Goal: Use online tool/utility: Use online tool/utility

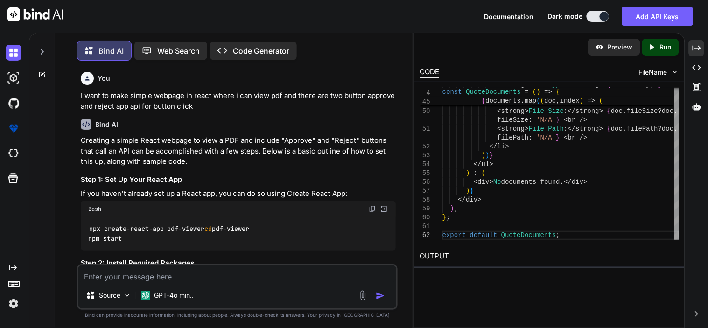
scroll to position [0, 79]
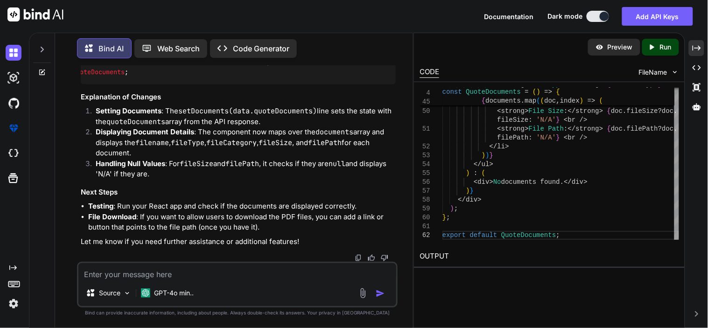
type textarea "[URL][TECHNICAL_ID]"
type textarea "x"
type textarea "[URL][TECHNICAL_ID]"
type textarea "x"
type textarea "[URL][TECHNICAL_ID] t"
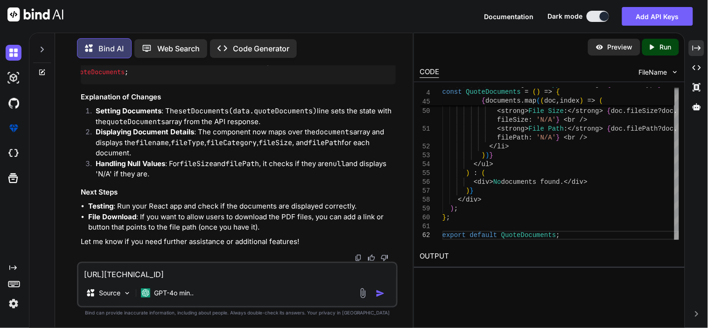
type textarea "x"
type textarea "[URL][TECHNICAL_ID] th"
type textarea "x"
type textarea "[URL][TECHNICAL_ID] thi"
type textarea "x"
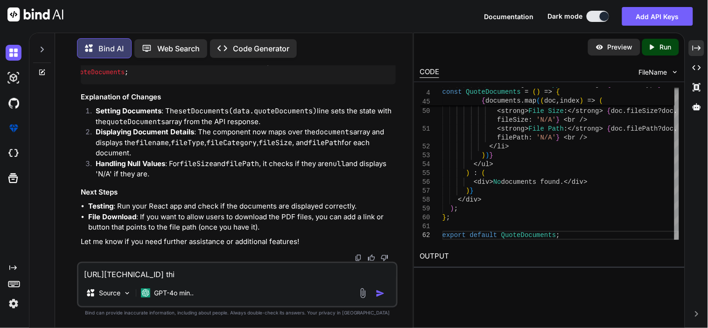
type textarea "[URL][TECHNICAL_ID] this"
type textarea "x"
type textarea "[URL][TECHNICAL_ID] this"
type textarea "x"
type textarea "[URL][TECHNICAL_ID] this"
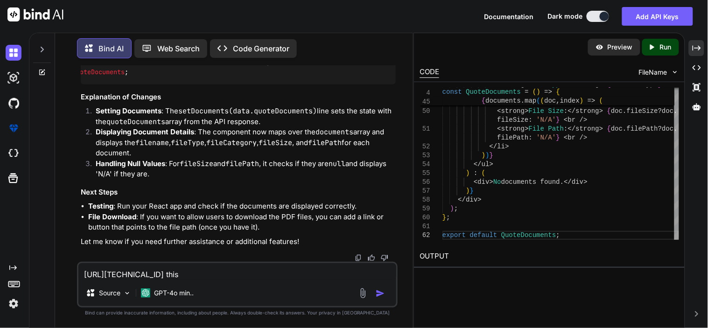
type textarea "x"
type textarea "[URL][TECHNICAL_ID] thi"
type textarea "x"
type textarea "[URL][TECHNICAL_ID] th"
type textarea "x"
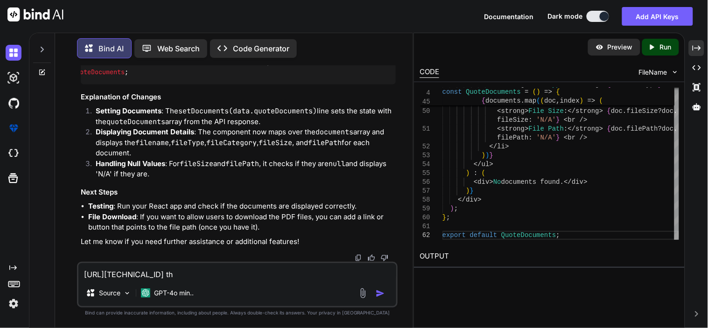
type textarea "[URL][TECHNICAL_ID] t"
type textarea "x"
type textarea "[URL][TECHNICAL_ID]"
type textarea "x"
type textarea "[URL][TECHNICAL_ID]"
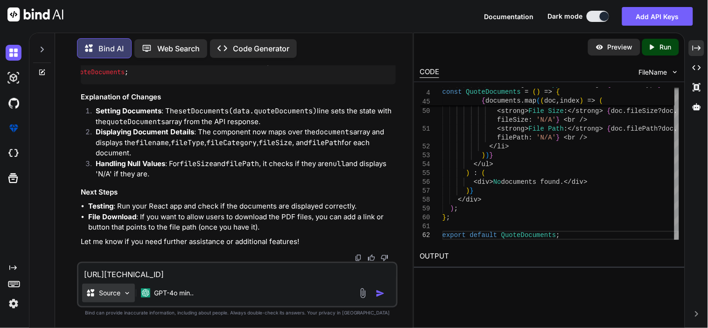
type textarea "x"
click at [85, 276] on textarea "[URL][TECHNICAL_ID]" at bounding box center [237, 271] width 318 height 17
type textarea "thttps://[TECHNICAL_ID][URL]"
type textarea "x"
type textarea "thhttps://[TECHNICAL_ID][URL]"
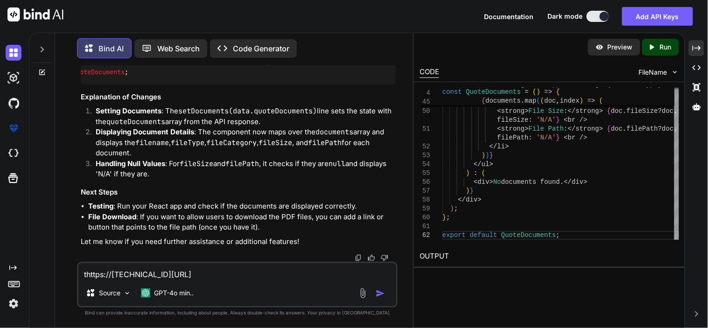
type textarea "x"
type textarea "thihttps://[TECHNICAL_ID][URL]"
type textarea "x"
type textarea "thishttps://[TECHNICAL_ID][URL]"
type textarea "x"
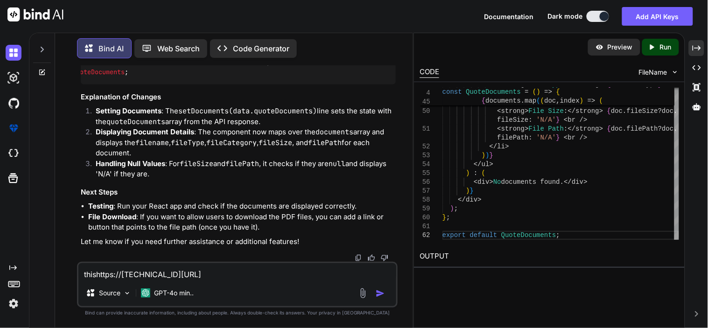
type textarea "this [URL][TECHNICAL_ID]"
type textarea "x"
type textarea "this ahttps://[TECHNICAL_ID][URL]"
type textarea "x"
type textarea "this aphttps://[TECHNICAL_ID][URL]"
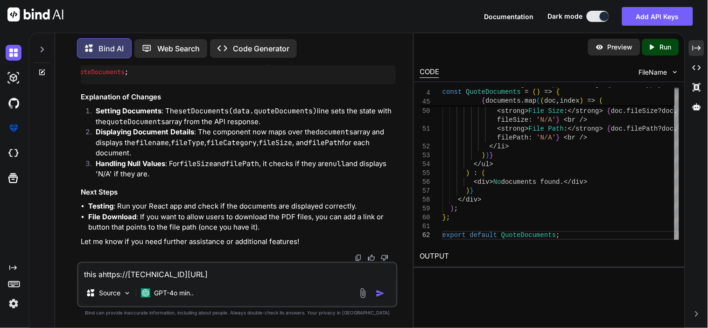
type textarea "x"
type textarea "this apihttps://[TECHNICAL_ID][URL]"
type textarea "x"
type textarea "this api [URL][TECHNICAL_ID]"
type textarea "x"
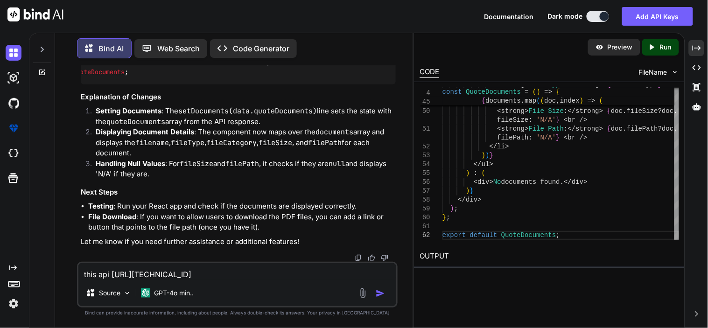
click at [298, 277] on textarea "this api [URL][TECHNICAL_ID]" at bounding box center [237, 271] width 318 height 17
type textarea "this api [URL][TECHNICAL_ID]"
type textarea "x"
type textarea "this api [URL][TECHNICAL_ID] t"
type textarea "x"
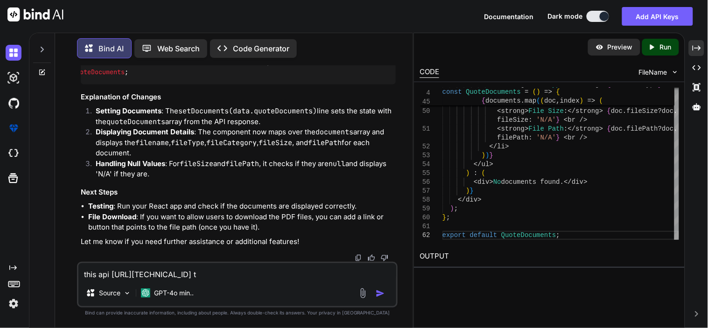
type textarea "this api [URL][TECHNICAL_ID] ta"
type textarea "x"
type textarea "this api [URL][TECHNICAL_ID] tak"
type textarea "x"
type textarea "this api [URL][TECHNICAL_ID] take"
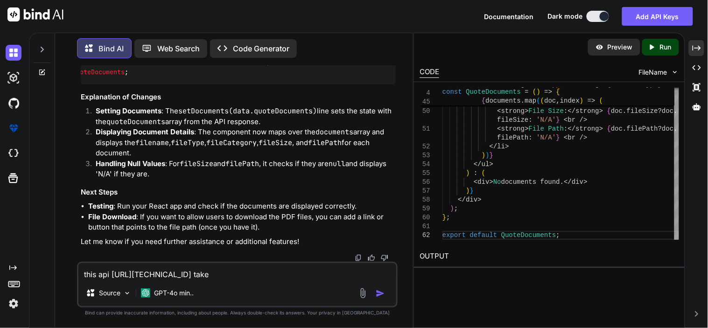
type textarea "x"
type textarea "this api [URL][TECHNICAL_ID] take"
type textarea "x"
type textarea "this api [URL][TECHNICAL_ID] take t"
type textarea "x"
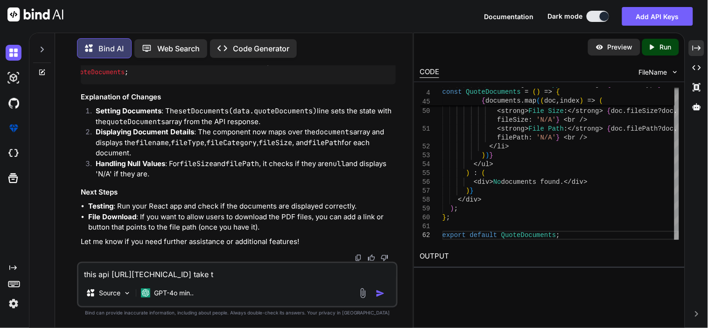
type textarea "this api [URL][TECHNICAL_ID] take th"
type textarea "x"
type textarea "this api [URL][TECHNICAL_ID] take thi"
type textarea "x"
type textarea "this api [URL][TECHNICAL_ID] take this"
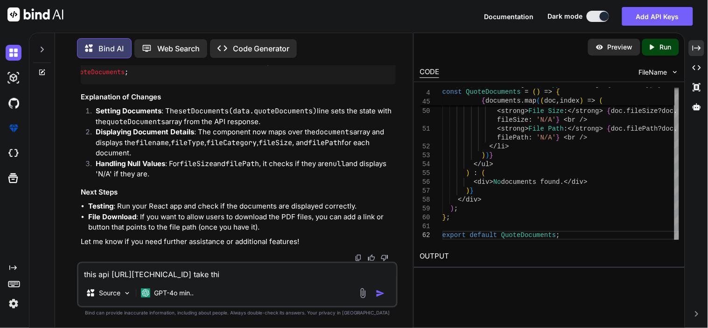
type textarea "x"
type textarea "this api [URL][TECHNICAL_ID] take this"
type textarea "x"
type textarea "this api [URL][TECHNICAL_ID] take this i"
type textarea "x"
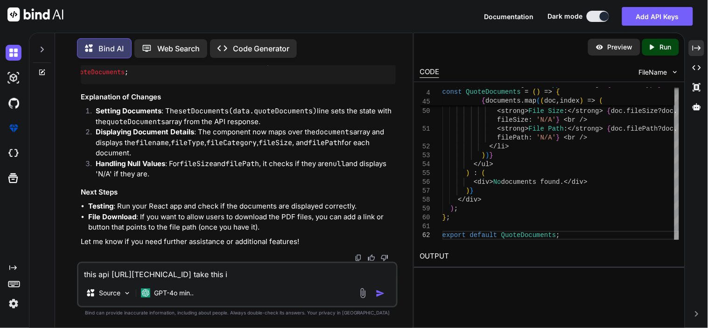
type textarea "this api [URL][TECHNICAL_ID] take this in"
type textarea "x"
type textarea "this api [URL][TECHNICAL_ID] take this inp"
type textarea "x"
type textarea "this api [URL][TECHNICAL_ID] take this inpu"
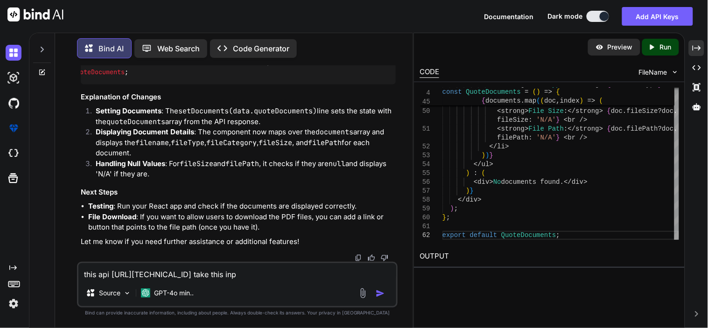
type textarea "x"
type textarea "this api [URL][TECHNICAL_ID] take this inpux"
type textarea "x"
type textarea "this api [URL][TECHNICAL_ID] take this inpux"
type textarea "x"
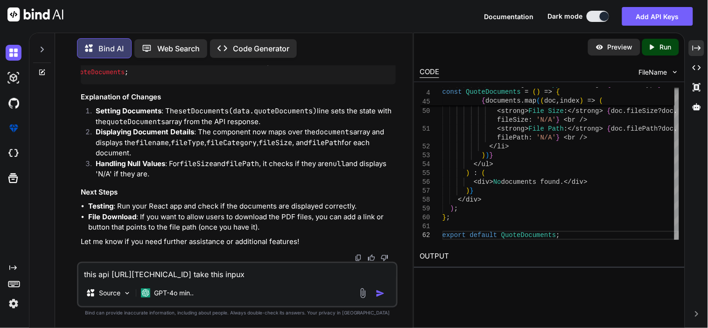
type textarea "this api [URL][TECHNICAL_ID] take this inpux"
type textarea "x"
type textarea "this api [URL][TECHNICAL_ID] take this inpu"
type textarea "x"
type textarea "this api [URL][TECHNICAL_ID] take this input"
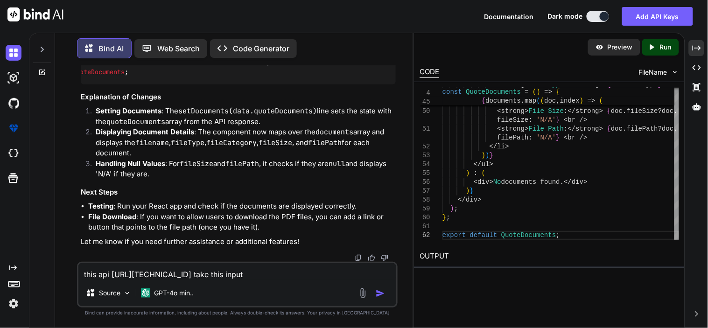
type textarea "x"
type textarea "this api [URL][TECHNICAL_ID] take this input"
type textarea "x"
type textarea "this api [URL][TECHNICAL_ID] take this input {[AUTH_TOKEN]"filename":"OPPO23059…"
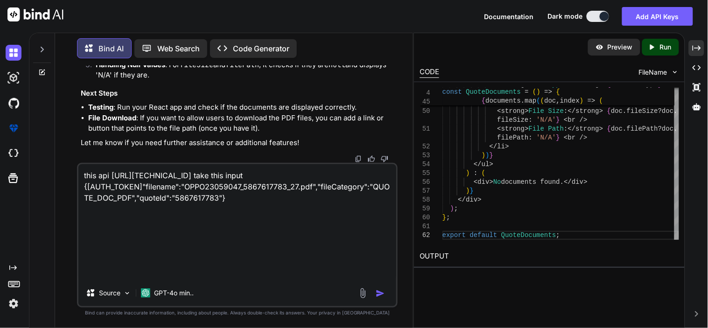
scroll to position [45, 0]
type textarea "x"
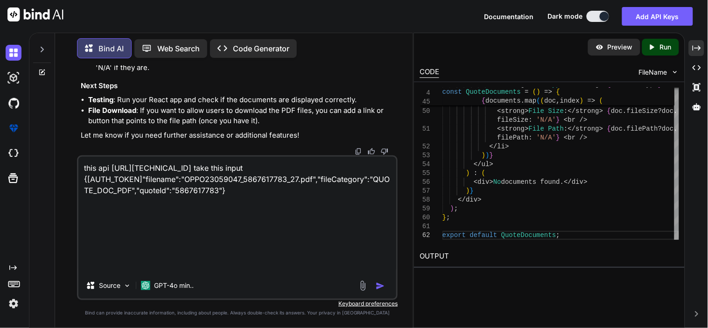
type textarea "this api [URL][TECHNICAL_ID] take this input {[AUTH_TOKEN]"filename":"OPPO23059…"
type textarea "x"
type textarea "this api [URL][TECHNICAL_ID] take this input {[AUTH_TOKEN]"filename":"OPPO23059…"
type textarea "x"
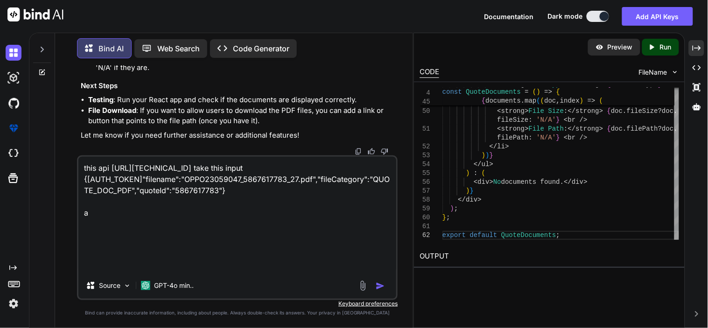
type textarea "this api [URL][TECHNICAL_ID] take this input {[AUTH_TOKEN]"filename":"OPPO23059…"
type textarea "x"
type textarea "this api [URL][TECHNICAL_ID] take this input {[AUTH_TOKEN]"filename":"OPPO23059…"
type textarea "x"
type textarea "this api [URL][TECHNICAL_ID] take this input {[AUTH_TOKEN]"filename":"OPPO23059…"
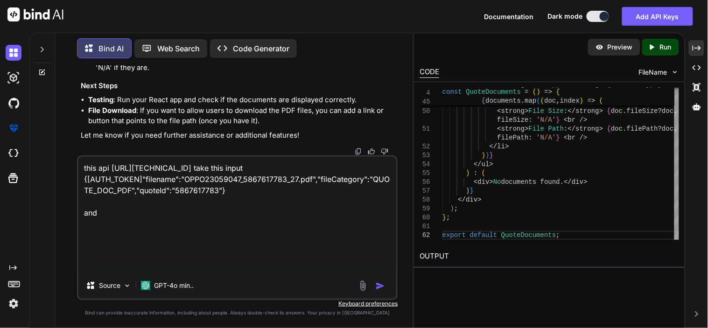
type textarea "x"
type textarea "this api [URL][TECHNICAL_ID] take this input {[AUTH_TOKEN]"filename":"OPPO23059…"
type textarea "x"
type textarea "this api [URL][TECHNICAL_ID] take this input {[AUTH_TOKEN]"filename":"OPPO23059…"
type textarea "x"
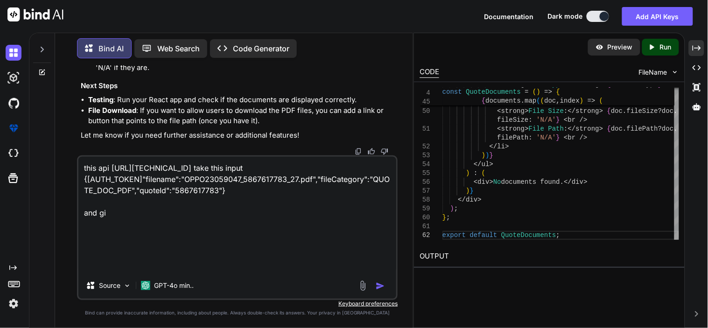
type textarea "this api [URL][TECHNICAL_ID] take this input {[AUTH_TOKEN]"filename":"OPPO23059…"
type textarea "x"
type textarea "this api [URL][TECHNICAL_ID] take this input {[AUTH_TOKEN]"filename":"OPPO23059…"
type textarea "x"
type textarea "this api [URL][TECHNICAL_ID] take this input {[AUTH_TOKEN]"filename":"OPPO23059…"
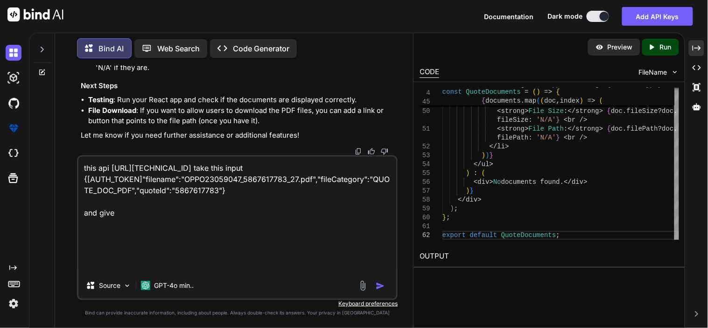
type textarea "x"
type textarea "this api [URL][TECHNICAL_ID] take this input {[AUTH_TOKEN]"filename":"OPPO23059…"
type textarea "x"
type textarea "this api [URL][TECHNICAL_ID] take this input {[AUTH_TOKEN]"filename":"OPPO23059…"
type textarea "x"
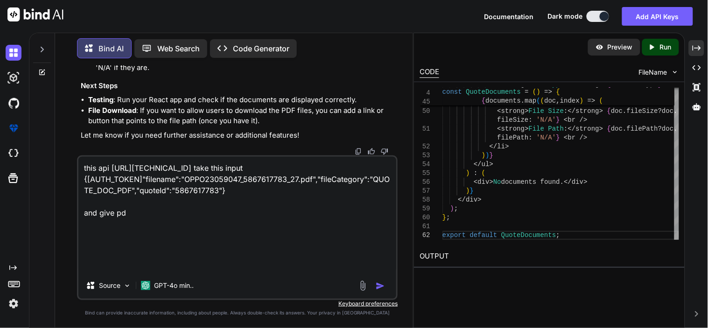
type textarea "this api [URL][TECHNICAL_ID] take this input {[AUTH_TOKEN]"filename":"OPPO23059…"
type textarea "x"
type textarea "this api [URL][TECHNICAL_ID] take this input {[AUTH_TOKEN]"filename":"OPPO23059…"
type textarea "x"
type textarea "this api [URL][TECHNICAL_ID] take this input {[AUTH_TOKEN]"filename":"OPPO23059…"
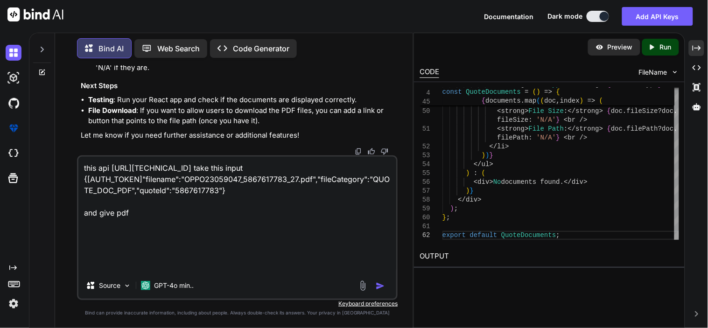
type textarea "x"
type textarea "this api [URL][TECHNICAL_ID] take this input {[AUTH_TOKEN]"filename":"OPPO23059…"
type textarea "x"
type textarea "this api [URL][TECHNICAL_ID] take this input {[AUTH_TOKEN]"filename":"OPPO23059…"
type textarea "x"
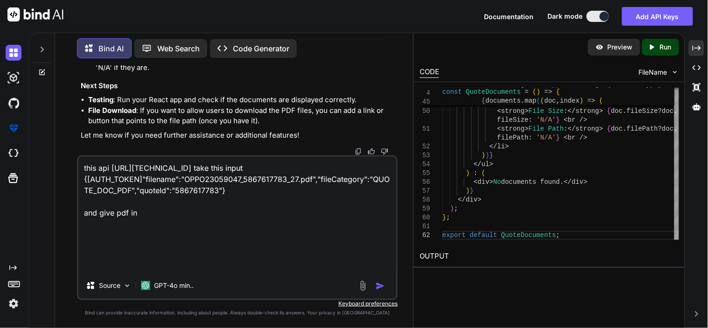
type textarea "this api [URL][TECHNICAL_ID] take this input {[AUTH_TOKEN]"filename":"OPPO23059…"
type textarea "x"
type textarea "this api [URL][TECHNICAL_ID] take this input {[AUTH_TOKEN]"filename":"OPPO23059…"
type textarea "x"
type textarea "this api [URL][TECHNICAL_ID] take this input {[AUTH_TOKEN]"filename":"OPPO23059…"
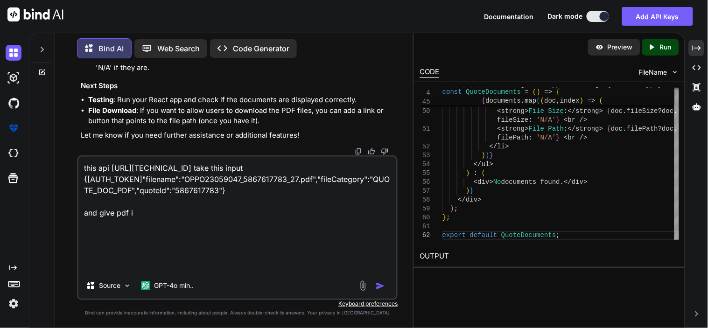
type textarea "x"
type textarea "this api [URL][TECHNICAL_ID] take this input {[AUTH_TOKEN]"filename":"OPPO23059…"
type textarea "x"
type textarea "this api [URL][TECHNICAL_ID] take this input {[AUTH_TOKEN]"filename":"OPPO23059…"
type textarea "x"
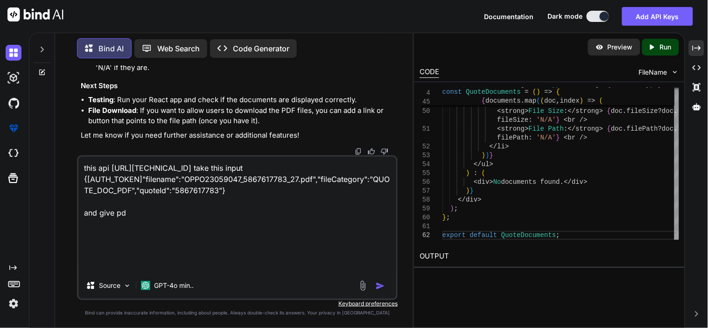
type textarea "this api [URL][TECHNICAL_ID] take this input {[AUTH_TOKEN]"filename":"OPPO23059…"
type textarea "x"
type textarea "this api [URL][TECHNICAL_ID] take this input {[AUTH_TOKEN]"filename":"OPPO23059…"
type textarea "x"
type textarea "this api [URL][TECHNICAL_ID] take this input {[AUTH_TOKEN]"filename":"OPPO23059…"
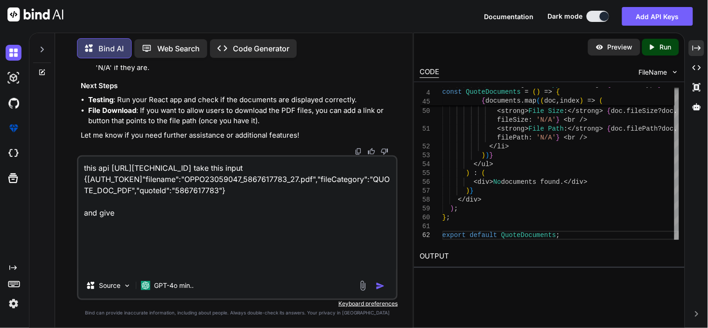
type textarea "x"
type textarea "this api [URL][TECHNICAL_ID] take this input {[AUTH_TOKEN]"filename":"OPPO23059…"
type textarea "x"
type textarea "this api [URL][TECHNICAL_ID] take this input {[AUTH_TOKEN]"filename":"OPPO23059…"
type textarea "x"
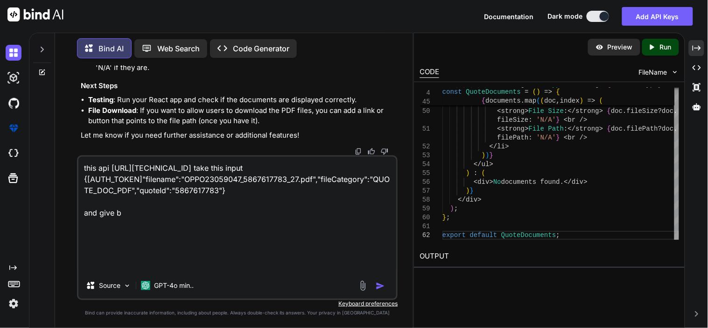
type textarea "this api [URL][TECHNICAL_ID] take this input {[AUTH_TOKEN]"filename":"OPPO23059…"
type textarea "x"
type textarea "this api [URL][TECHNICAL_ID] take this input {[AUTH_TOKEN]"filename":"OPPO23059…"
type textarea "x"
type textarea "this api [URL][TECHNICAL_ID] take this input {[AUTH_TOKEN]"filename":"OPPO23059…"
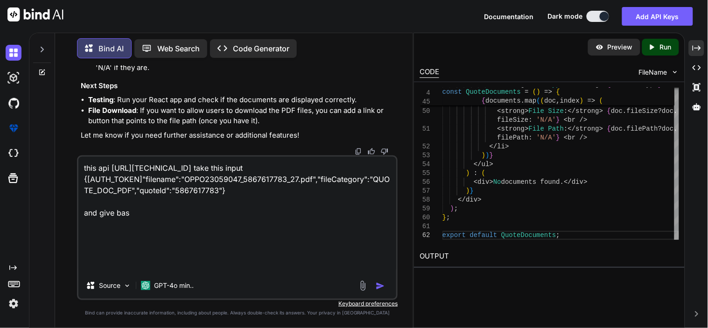
type textarea "x"
type textarea "this api [URL][TECHNICAL_ID] take this input {[AUTH_TOKEN]"filename":"OPPO23059…"
type textarea "x"
type textarea "this api [URL][TECHNICAL_ID] take this input {[AUTH_TOKEN]"filename":"OPPO23059…"
type textarea "x"
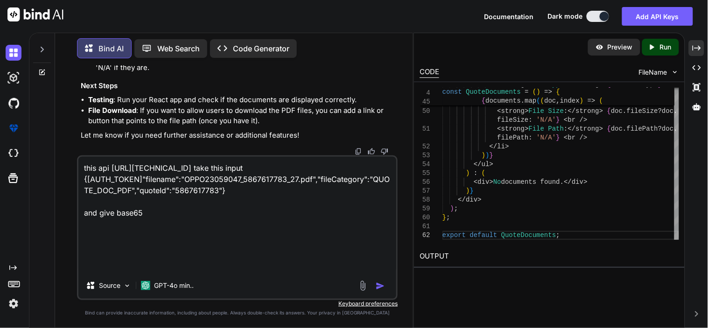
type textarea "this api [URL][TECHNICAL_ID] take this input {[AUTH_TOKEN]"filename":"OPPO23059…"
type textarea "x"
type textarea "this api [URL][TECHNICAL_ID] take this input {[AUTH_TOKEN]"filename":"OPPO23059…"
type textarea "x"
type textarea "this api [URL][TECHNICAL_ID] take this input {[AUTH_TOKEN]"filename":"OPPO23059…"
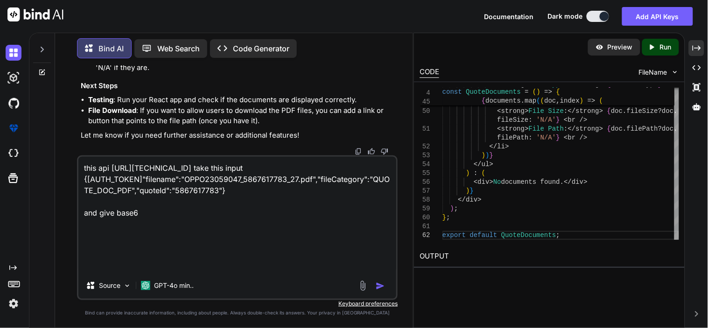
type textarea "x"
type textarea "this api [URL][TECHNICAL_ID] take this input {[AUTH_TOKEN]"filename":"OPPO23059…"
type textarea "x"
type textarea "this api [URL][TECHNICAL_ID] take this input {[AUTH_TOKEN]"filename":"OPPO23059…"
type textarea "x"
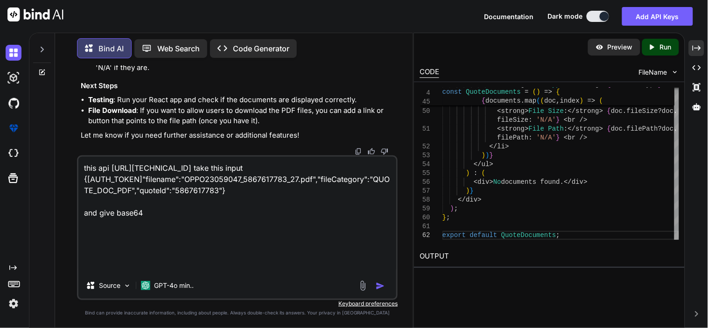
type textarea "this api [URL][TECHNICAL_ID] take this input {[AUTH_TOKEN]"filename":"OPPO23059…"
type textarea "x"
type textarea "this api [URL][TECHNICAL_ID] take this input {[AUTH_TOKEN]"filename":"OPPO23059…"
type textarea "x"
type textarea "this api [URL][TECHNICAL_ID] take this input {[AUTH_TOKEN]"filename":"OPPO23059…"
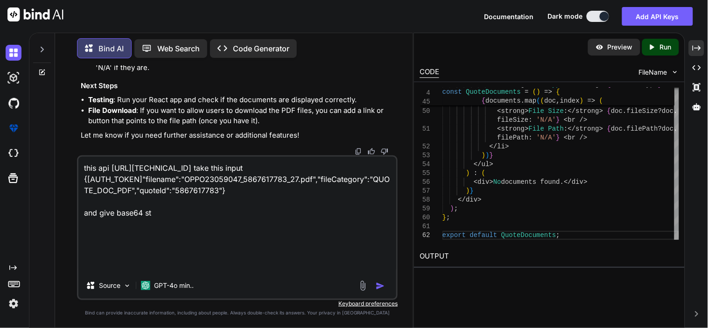
type textarea "x"
type textarea "this api [URL][TECHNICAL_ID] take this input {[AUTH_TOKEN]"filename":"OPPO23059…"
type textarea "x"
type textarea "this api [URL][TECHNICAL_ID] take this input {[AUTH_TOKEN]"filename":"OPPO23059…"
type textarea "x"
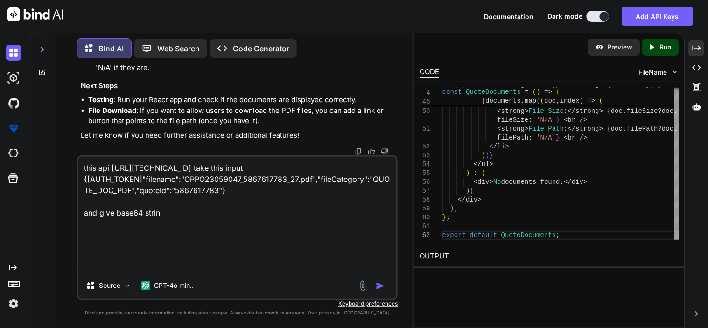
type textarea "this api [URL][TECHNICAL_ID] take this input {[AUTH_TOKEN]"filename":"OPPO23059…"
type textarea "x"
type textarea "this api [URL][TECHNICAL_ID] take this input {[AUTH_TOKEN]"filename":"OPPO23059…"
type textarea "x"
type textarea "this api [URL][TECHNICAL_ID] take this input {[AUTH_TOKEN]"filename":"OPPO23059…"
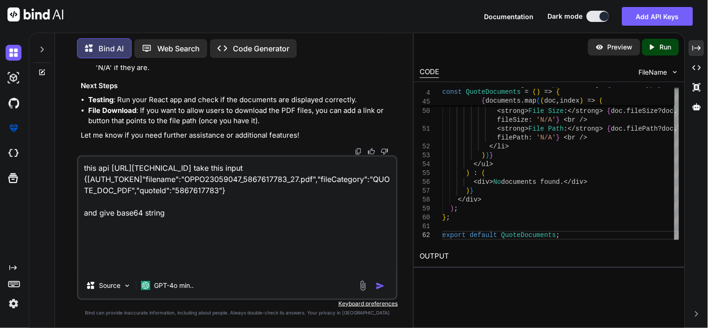
type textarea "x"
type textarea "this api [URL][TECHNICAL_ID] take this input {[AUTH_TOKEN]"filename":"OPPO23059…"
type textarea "x"
type textarea "this api [URL][TECHNICAL_ID] take this input {[AUTH_TOKEN]"filename":"OPPO23059…"
type textarea "x"
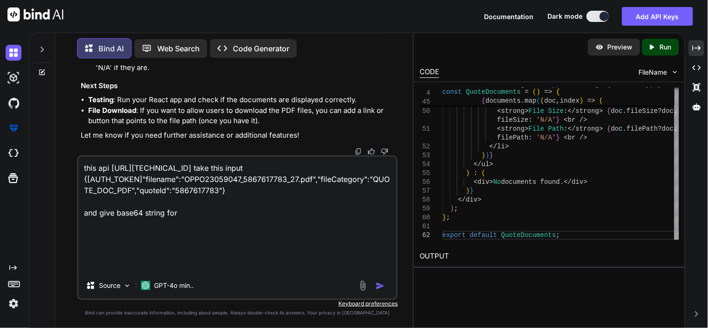
type textarea "this api [URL][TECHNICAL_ID] take this input {[AUTH_TOKEN]"filename":"OPPO23059…"
type textarea "x"
type textarea "this api [URL][TECHNICAL_ID] take this input {[AUTH_TOKEN]"filename":"OPPO23059…"
type textarea "x"
type textarea "this api [URL][TECHNICAL_ID] take this input {[AUTH_TOKEN]"filename":"OPPO23059…"
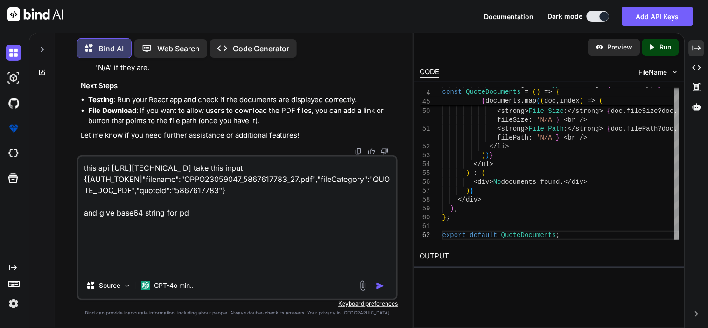
type textarea "x"
type textarea "this api [URL][TECHNICAL_ID] take this input {[AUTH_TOKEN]"filename":"OPPO23059…"
type textarea "x"
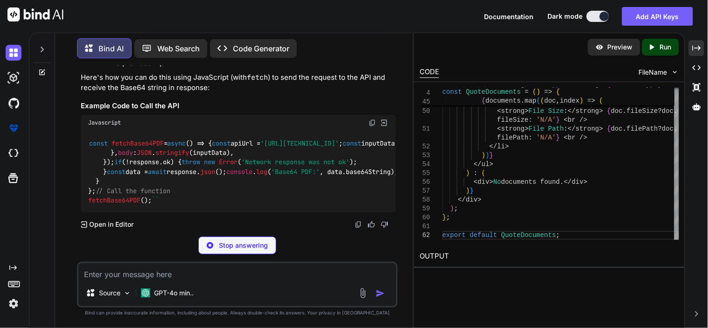
scroll to position [9961, 0]
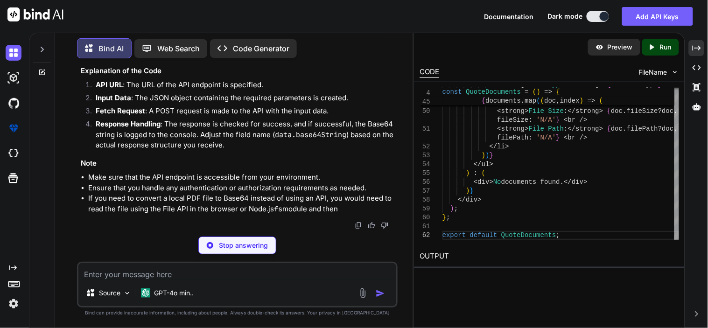
type textarea "x"
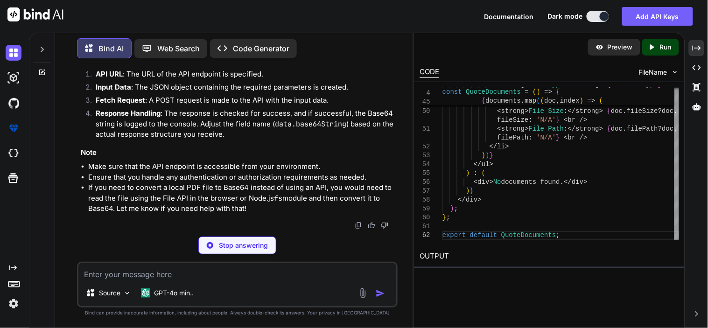
type textarea "}; // Call the function fetchBase64PDF();"
type textarea "x"
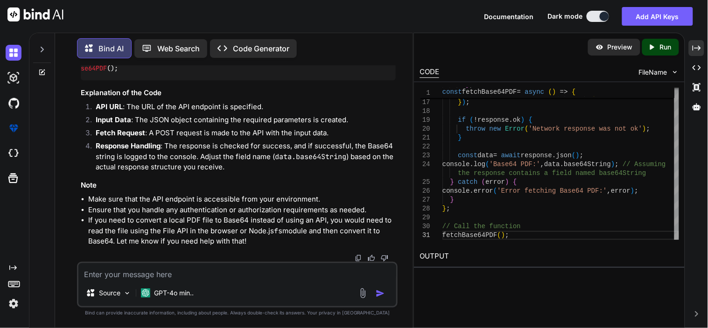
scroll to position [0, 0]
click at [148, 282] on div "Source GPT-4o min.." at bounding box center [237, 285] width 321 height 46
click at [146, 281] on div "Source GPT-4o min.." at bounding box center [237, 285] width 321 height 46
click at [138, 277] on textarea at bounding box center [237, 271] width 318 height 17
type textarea "n"
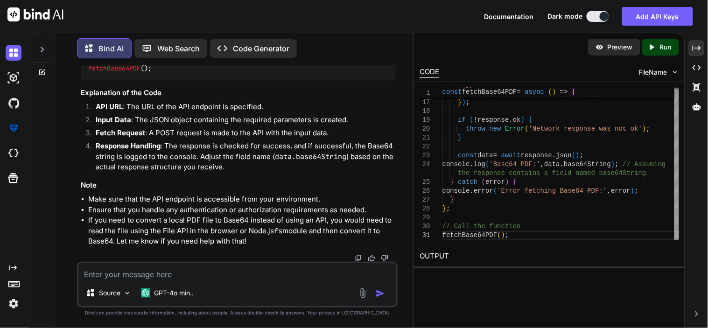
type textarea "x"
type textarea "no"
type textarea "x"
type textarea "no"
type textarea "x"
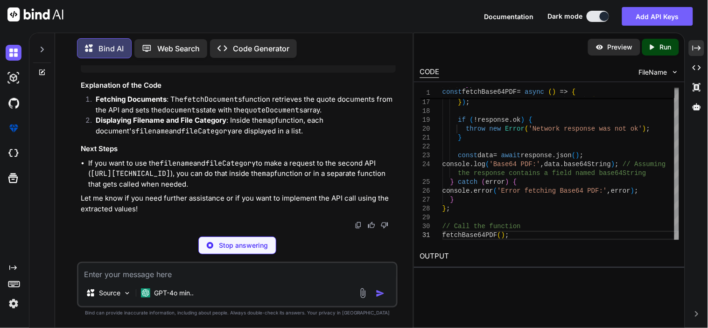
scroll to position [11271, 0]
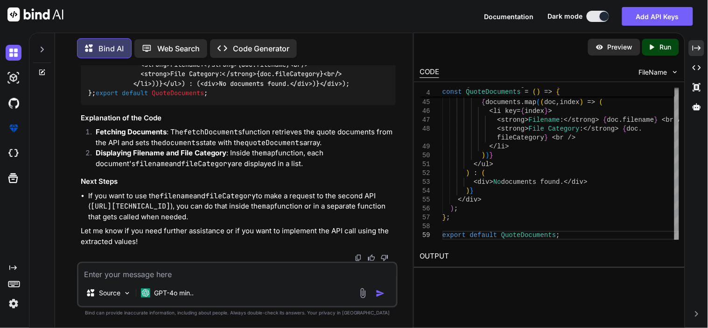
click at [181, 276] on textarea at bounding box center [237, 271] width 318 height 17
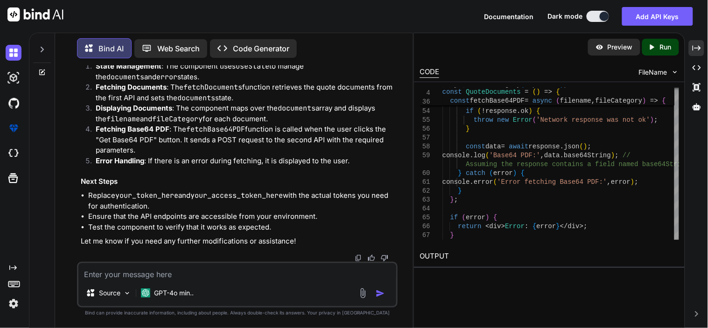
scroll to position [11413, 0]
click at [166, 274] on textarea at bounding box center [237, 271] width 318 height 17
paste textarea "curl --location --request GET '[URL][TECHNICAL_ID][SECURITY_DATA] \ --header 'A…"
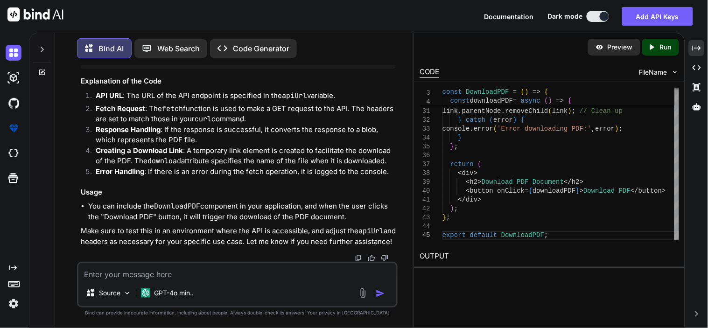
scroll to position [13530, 0]
click at [164, 267] on textarea at bounding box center [237, 271] width 318 height 17
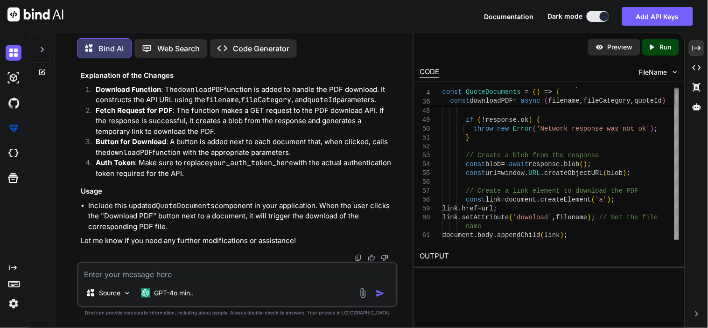
scroll to position [13693, 0]
drag, startPoint x: 369, startPoint y: 229, endPoint x: 312, endPoint y: 112, distance: 130.3
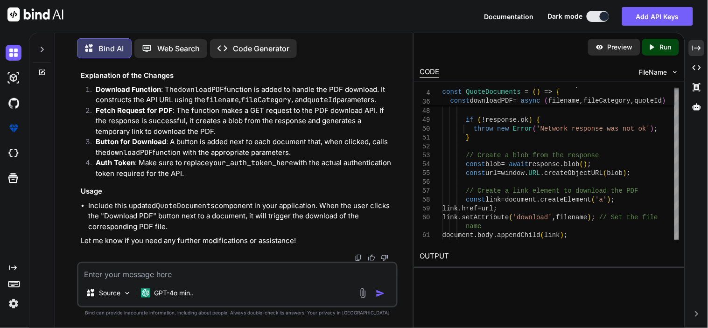
click at [180, 276] on textarea at bounding box center [237, 271] width 318 height 17
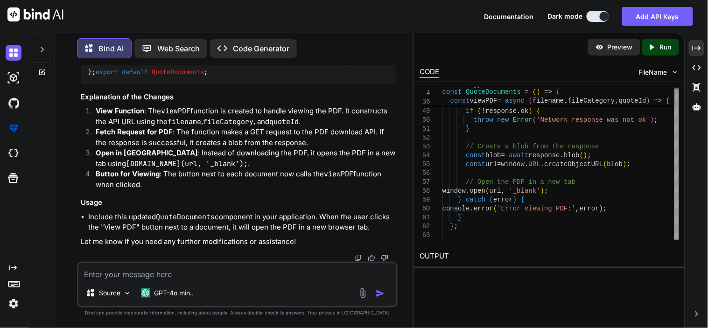
scroll to position [14973, 0]
click at [216, 272] on textarea at bounding box center [237, 271] width 318 height 17
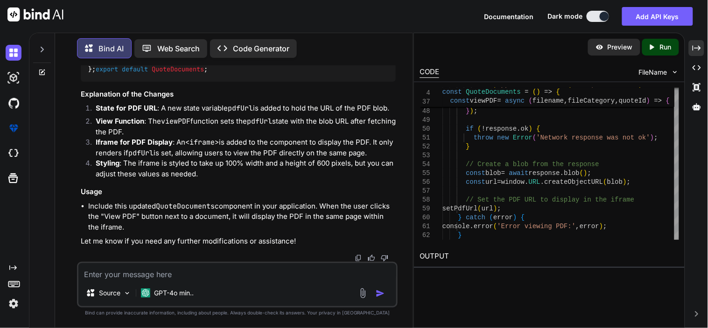
scroll to position [16238, 0]
click at [173, 273] on textarea at bounding box center [237, 271] width 318 height 17
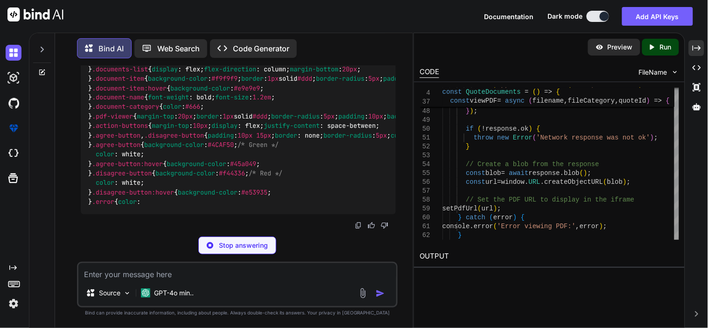
scroll to position [17534, 0]
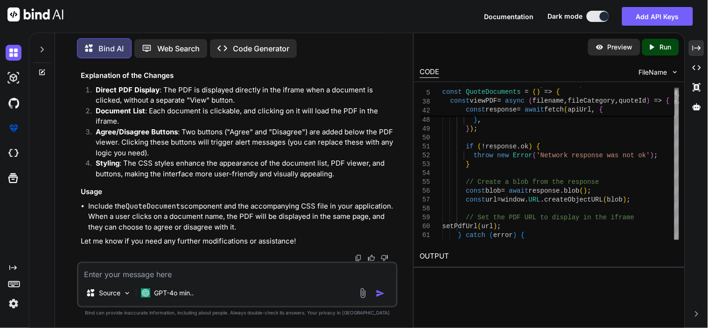
scroll to position [18775, 0]
click at [488, 141] on div "'User-Agent' : 'Mozilla/5.0 (Windows NT 10.0; Win64; } , } ) ; if ( ! response …" at bounding box center [561, 182] width 237 height 1198
click at [165, 274] on textarea at bounding box center [237, 271] width 318 height 17
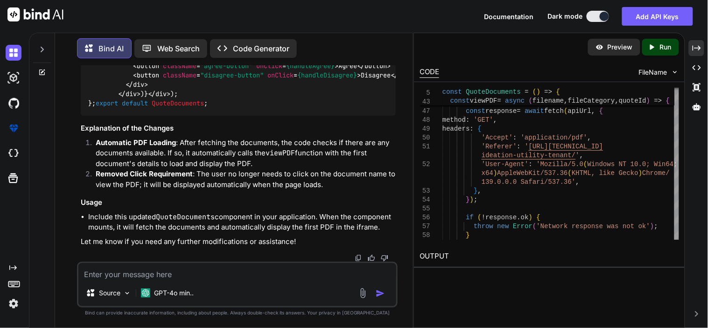
scroll to position [19874, 0]
click at [171, 278] on textarea at bounding box center [237, 271] width 318 height 17
paste textarea "// src/QuoteDocuments.js import React, { useEffect, useState } from 'react'; im…"
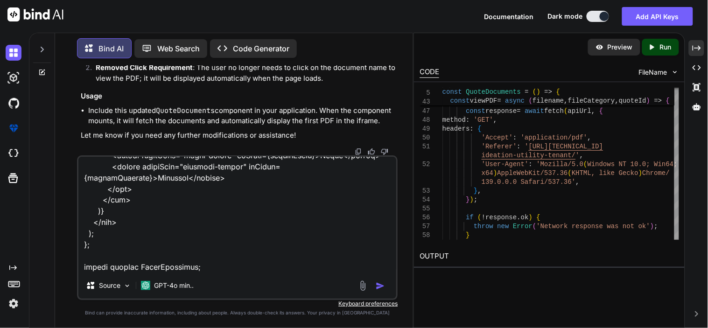
click at [208, 261] on textarea at bounding box center [237, 215] width 318 height 116
click at [209, 262] on textarea at bounding box center [237, 215] width 318 height 116
click at [197, 269] on textarea at bounding box center [237, 215] width 318 height 116
click at [200, 269] on textarea at bounding box center [237, 215] width 318 height 116
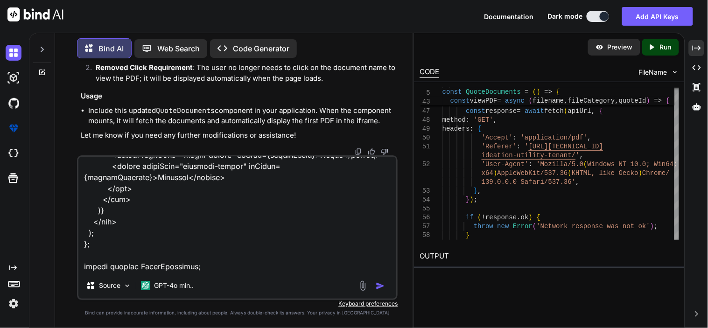
click at [170, 267] on textarea at bounding box center [237, 215] width 318 height 116
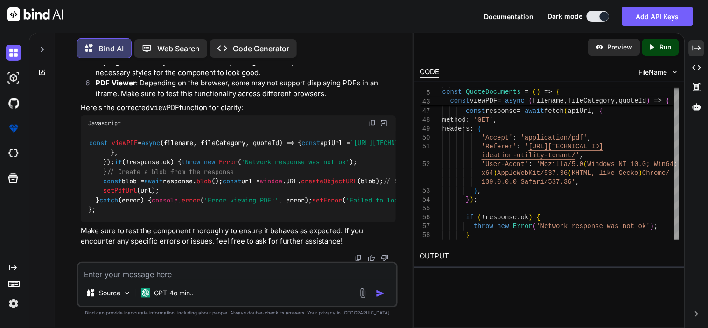
scroll to position [22160, 0]
